Goal: Find contact information: Obtain details needed to contact an individual or organization

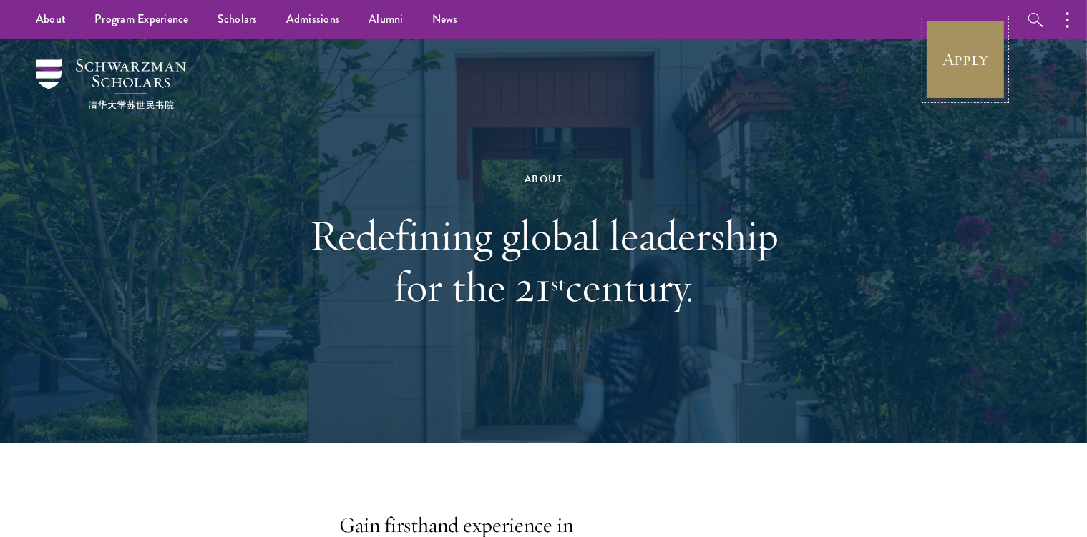
click at [963, 59] on link "Apply" at bounding box center [965, 59] width 80 height 80
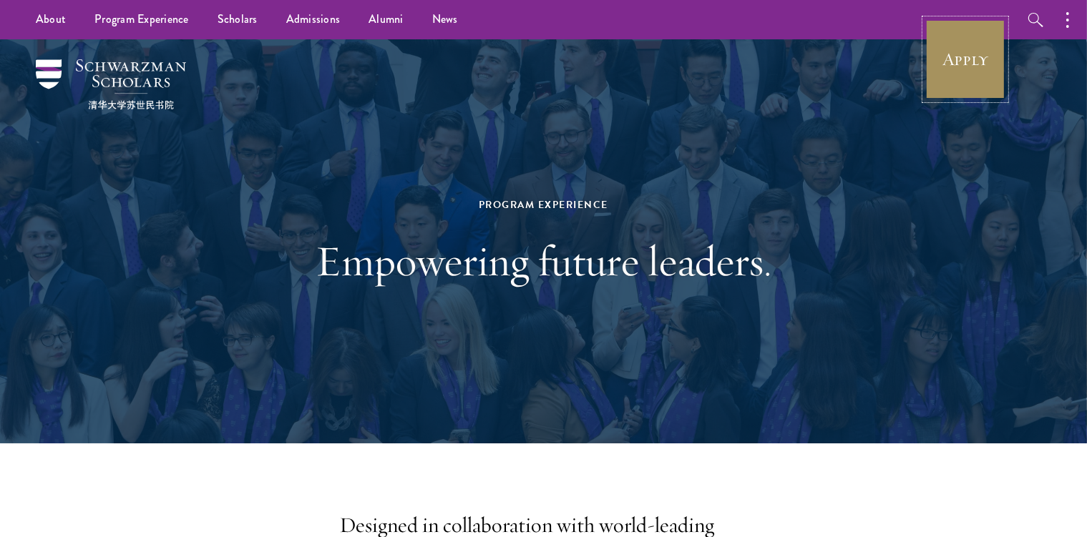
click at [960, 57] on link "Apply" at bounding box center [965, 59] width 80 height 80
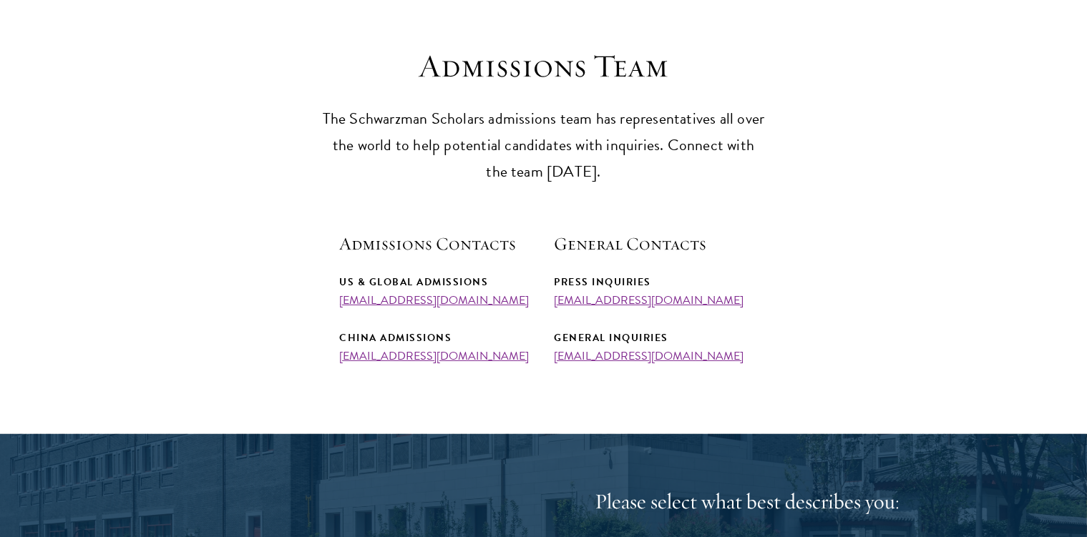
scroll to position [378, 0]
click at [449, 295] on link "[EMAIL_ADDRESS][DOMAIN_NAME]" at bounding box center [435, 299] width 190 height 17
